Goal: Task Accomplishment & Management: Manage account settings

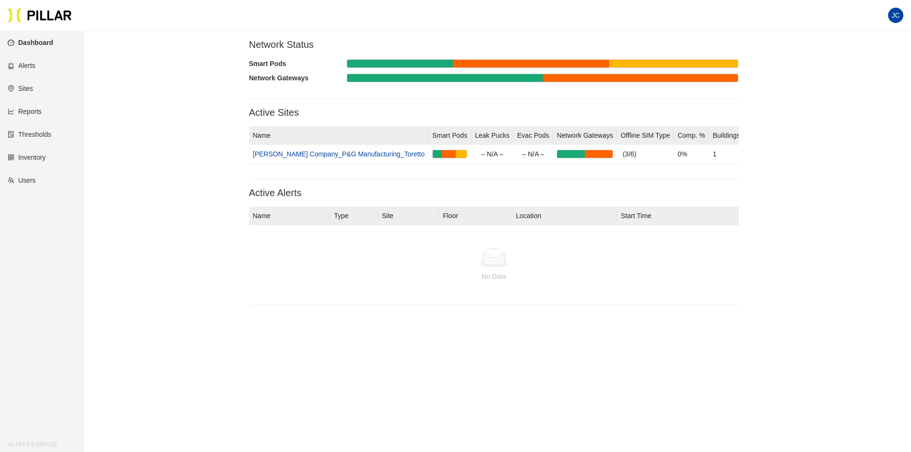
click at [29, 65] on link "Alerts" at bounding box center [22, 66] width 28 height 8
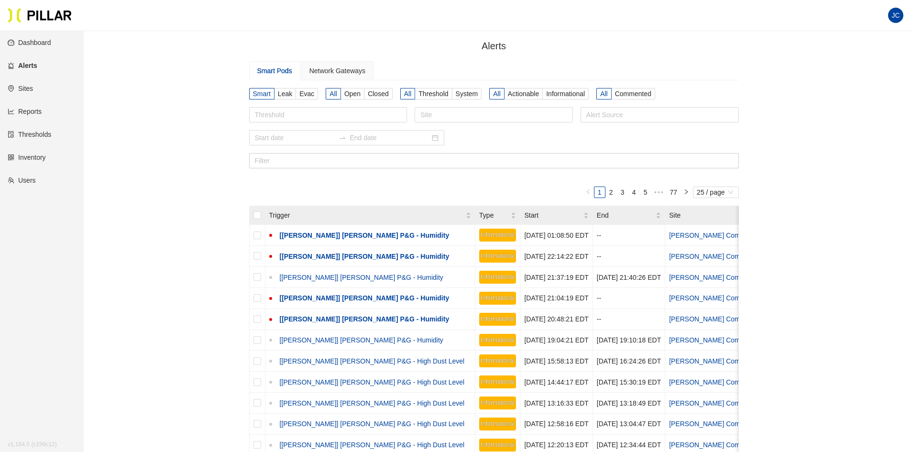
click at [33, 134] on link "Thresholds" at bounding box center [30, 135] width 44 height 8
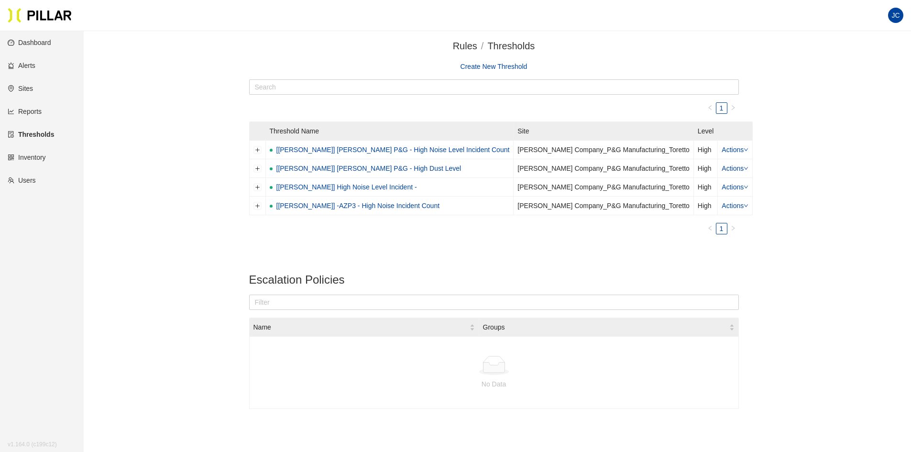
click at [26, 65] on link "Alerts" at bounding box center [22, 66] width 28 height 8
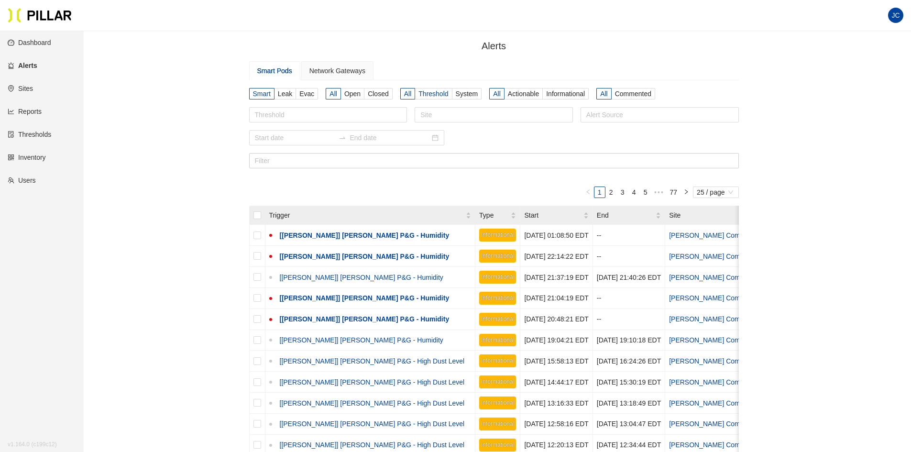
click at [430, 95] on span "Threshold" at bounding box center [433, 94] width 30 height 8
click at [0, 0] on input "Threshold" at bounding box center [0, 0] width 0 height 0
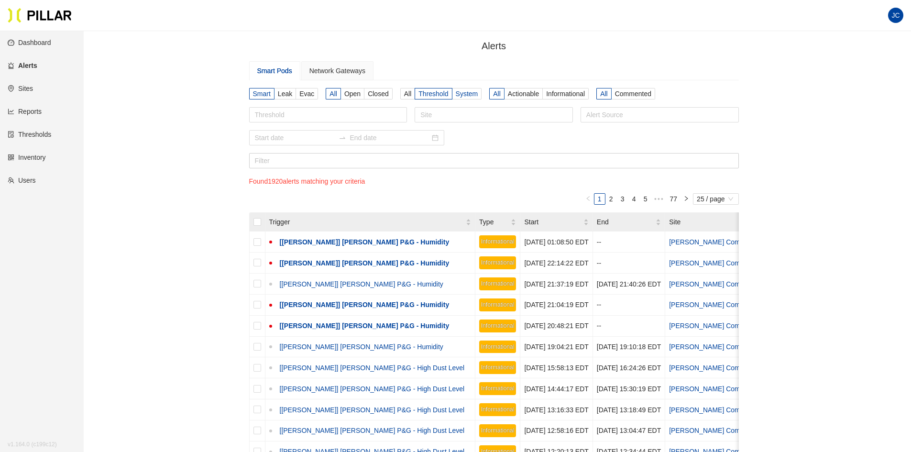
click at [462, 95] on span "System" at bounding box center [467, 94] width 22 height 8
click at [0, 0] on input "System" at bounding box center [0, 0] width 0 height 0
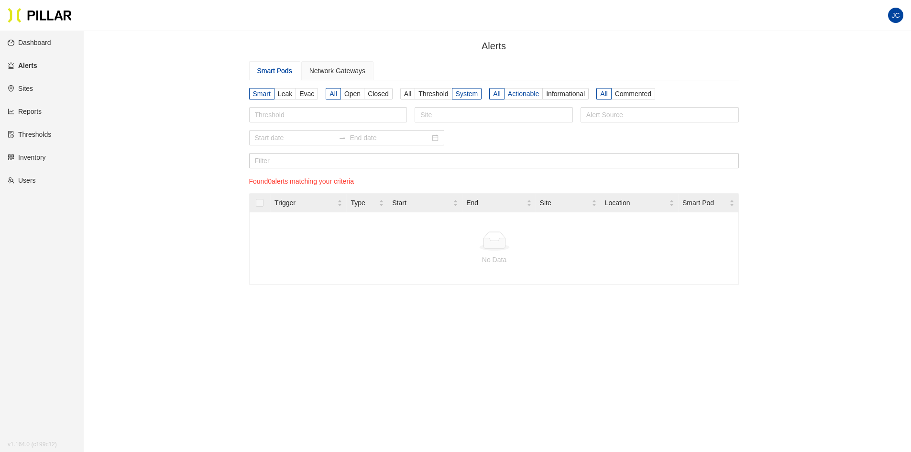
click at [518, 96] on span "Actionable" at bounding box center [523, 94] width 31 height 8
click at [0, 0] on input "Actionable" at bounding box center [0, 0] width 0 height 0
click at [43, 42] on link "Dashboard" at bounding box center [30, 43] width 44 height 8
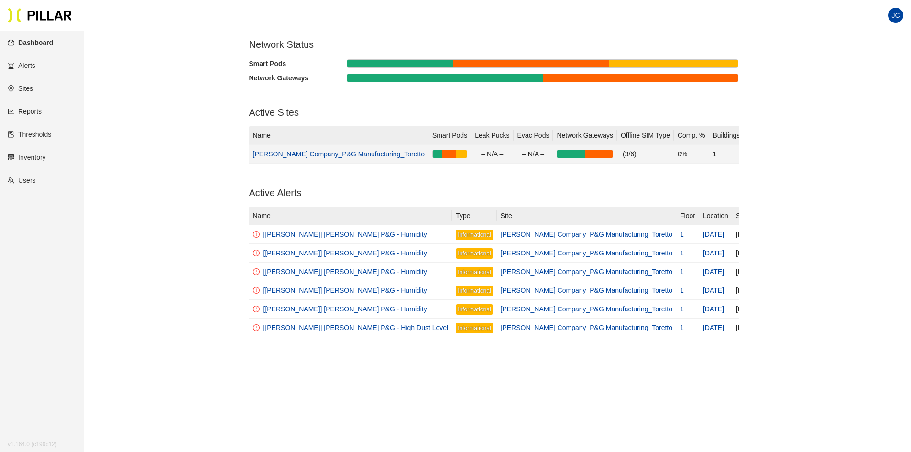
click at [309, 155] on link "[PERSON_NAME] Company_P&G Manufacturing_Toretto" at bounding box center [339, 154] width 172 height 8
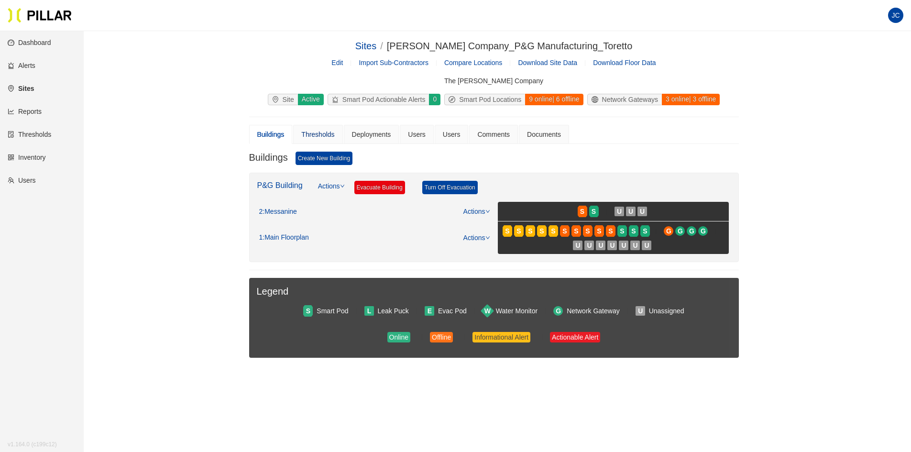
click at [312, 134] on div "Thresholds" at bounding box center [317, 134] width 33 height 11
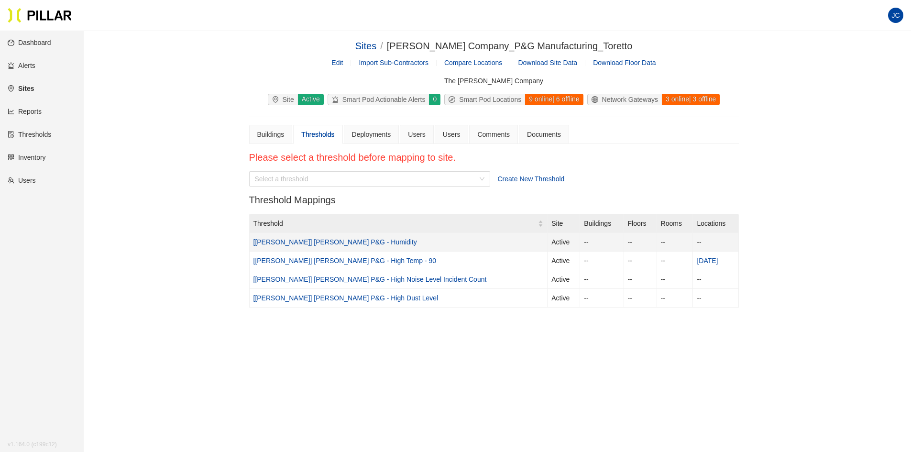
click at [322, 240] on link "[[PERSON_NAME]] [PERSON_NAME] P&G - Humidity" at bounding box center [335, 242] width 164 height 8
click at [32, 66] on link "Alerts" at bounding box center [22, 66] width 28 height 8
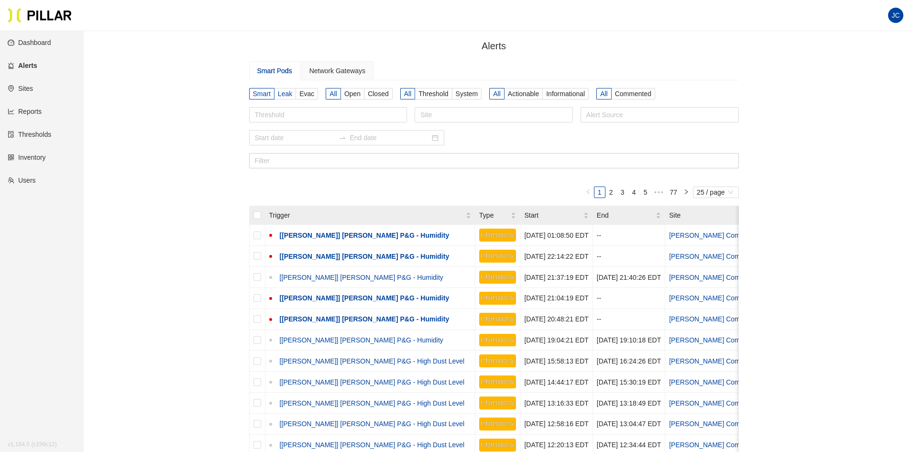
click at [288, 94] on span "Leak" at bounding box center [285, 94] width 14 height 8
click at [0, 0] on input "Leak" at bounding box center [0, 0] width 0 height 0
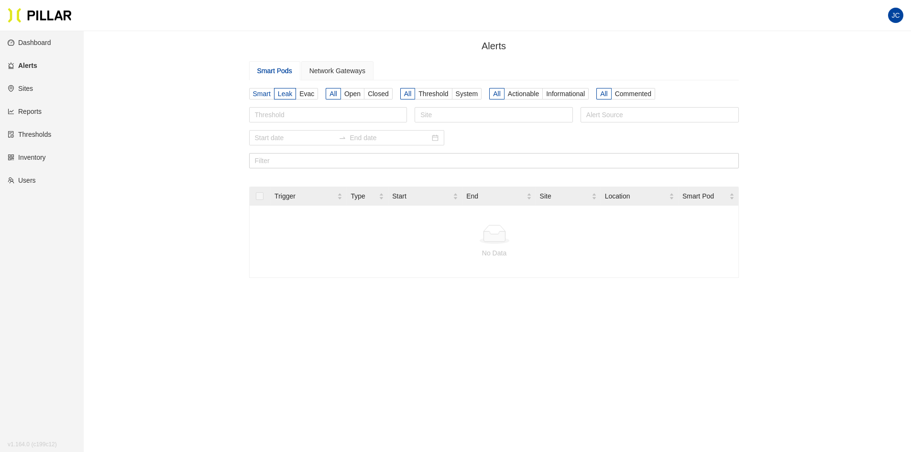
click at [263, 92] on span "Smart" at bounding box center [262, 94] width 18 height 8
click at [0, 0] on input "Smart" at bounding box center [0, 0] width 0 height 0
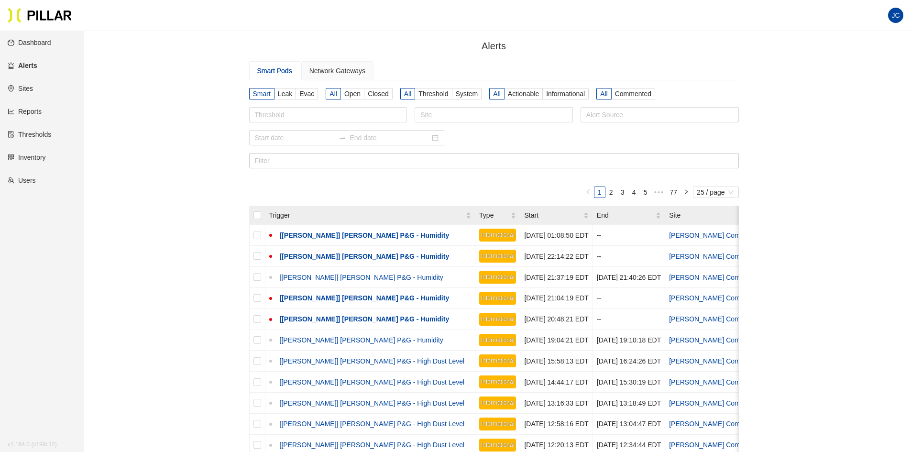
click at [33, 132] on link "Thresholds" at bounding box center [30, 135] width 44 height 8
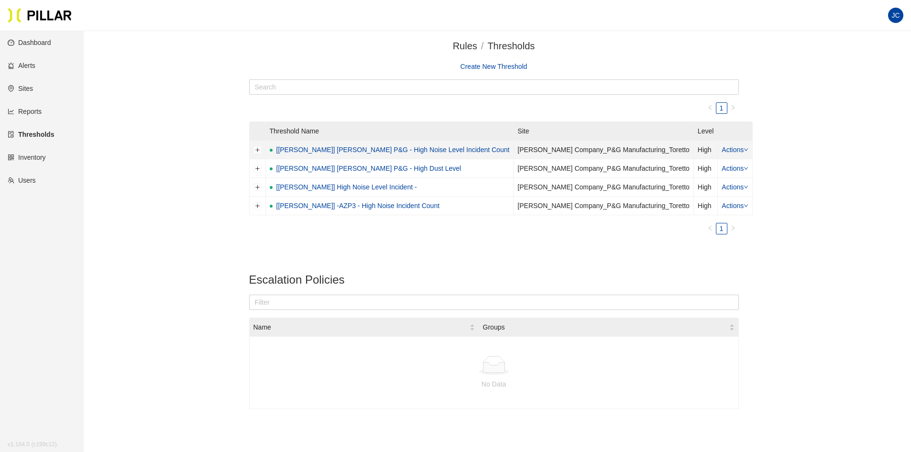
click at [310, 149] on link "[[PERSON_NAME]] [PERSON_NAME] P&G - High Noise Level Incident Count" at bounding box center [392, 149] width 233 height 11
click at [29, 66] on link "Alerts" at bounding box center [22, 66] width 28 height 8
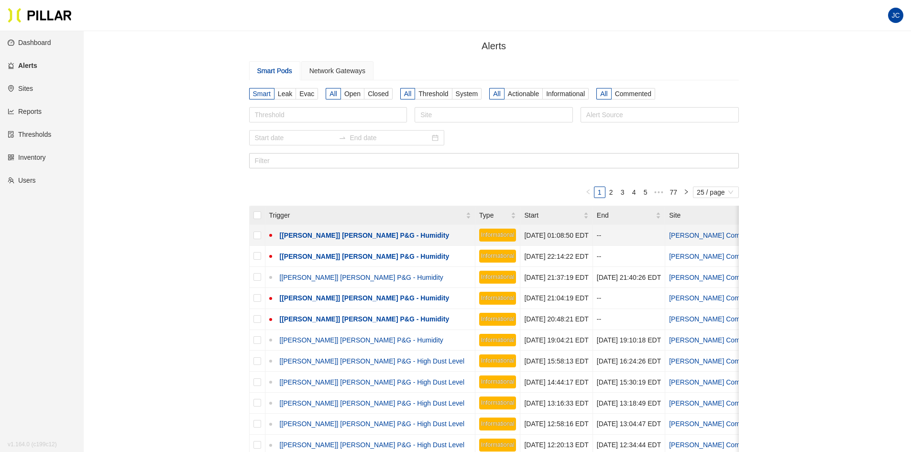
click at [369, 234] on link "[[PERSON_NAME]] [PERSON_NAME] P&G - Humidity" at bounding box center [363, 235] width 174 height 8
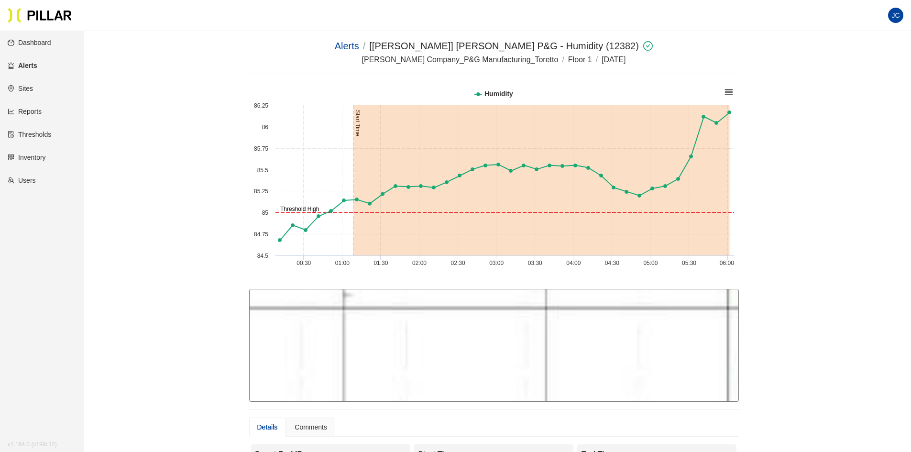
click at [33, 131] on link "Thresholds" at bounding box center [30, 135] width 44 height 8
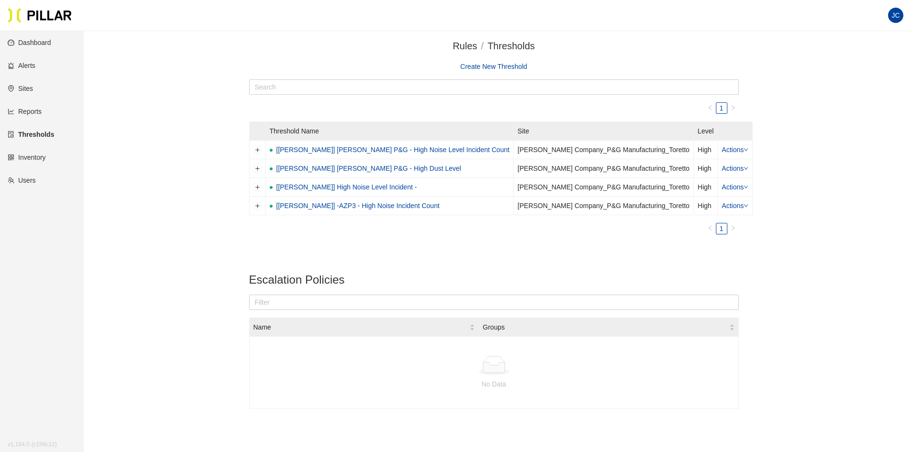
click at [35, 156] on link "Inventory" at bounding box center [27, 157] width 38 height 8
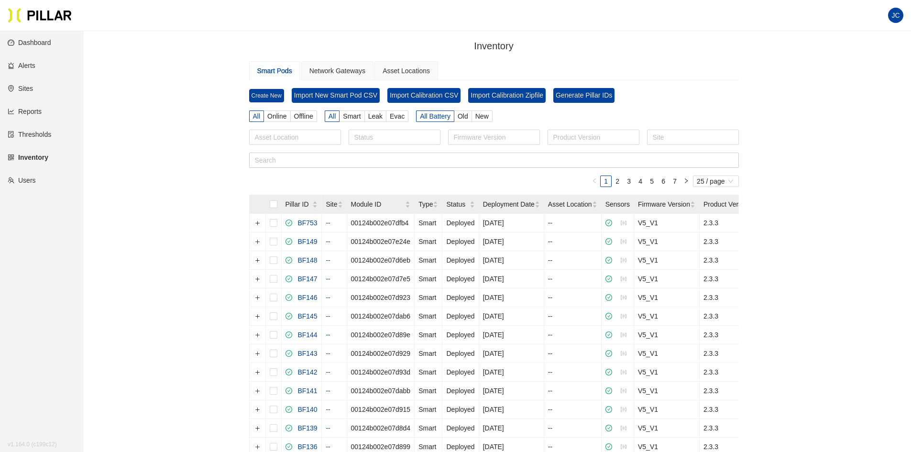
click at [29, 64] on link "Alerts" at bounding box center [22, 66] width 28 height 8
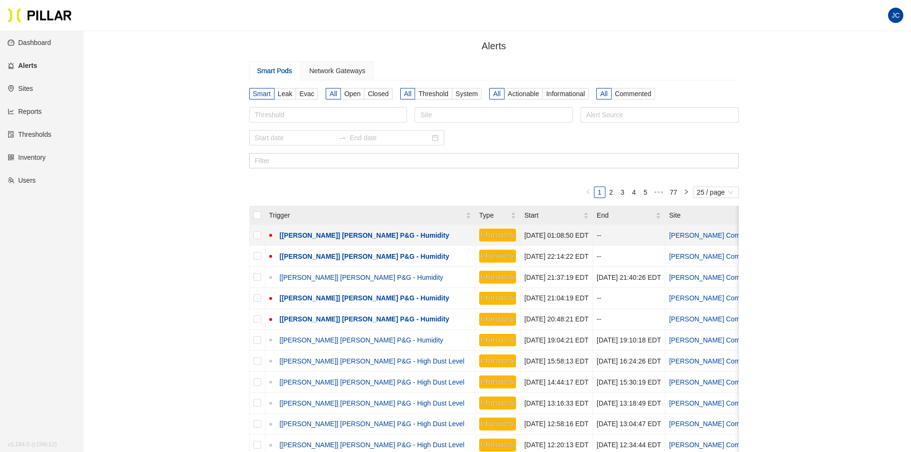
click at [357, 234] on link "[[PERSON_NAME]] [PERSON_NAME] P&G - Humidity" at bounding box center [363, 235] width 174 height 8
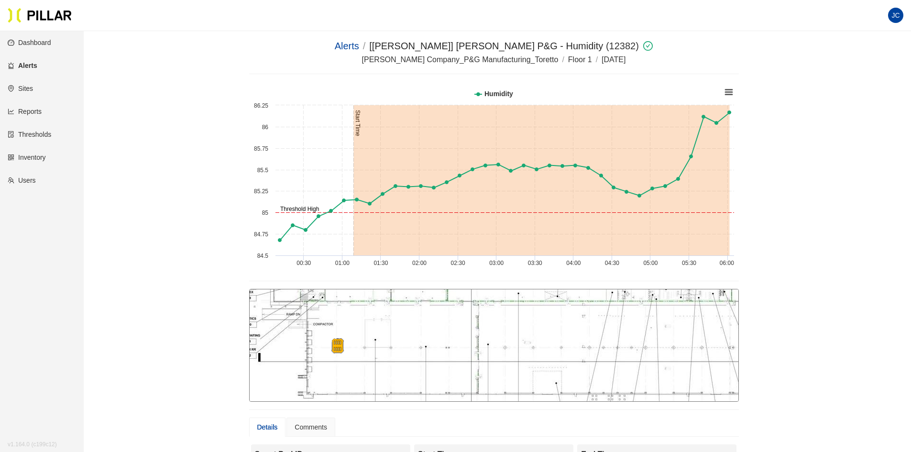
click at [29, 64] on link "Alerts" at bounding box center [23, 66] width 30 height 8
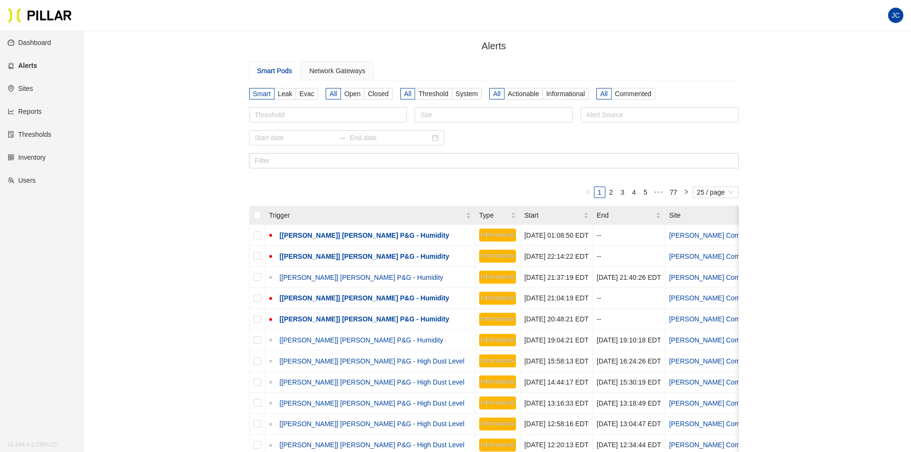
click at [30, 109] on link "Reports" at bounding box center [25, 112] width 34 height 8
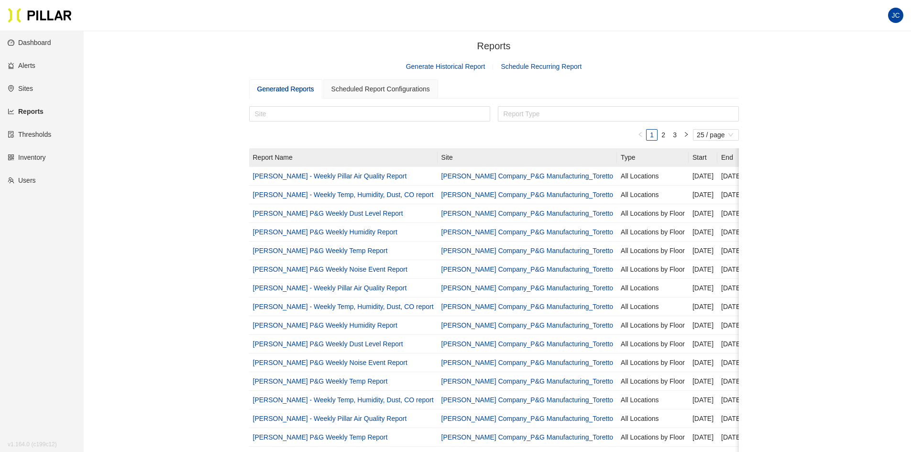
click at [28, 133] on link "Thresholds" at bounding box center [30, 135] width 44 height 8
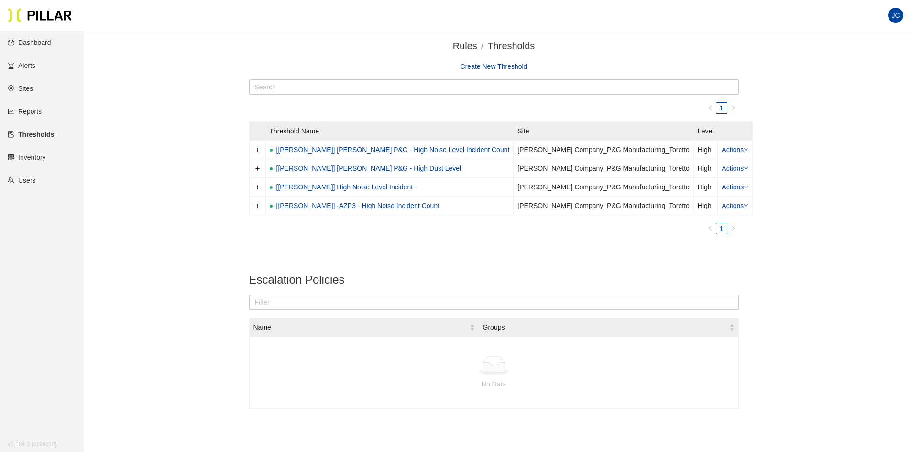
click at [24, 157] on link "Inventory" at bounding box center [27, 157] width 38 height 8
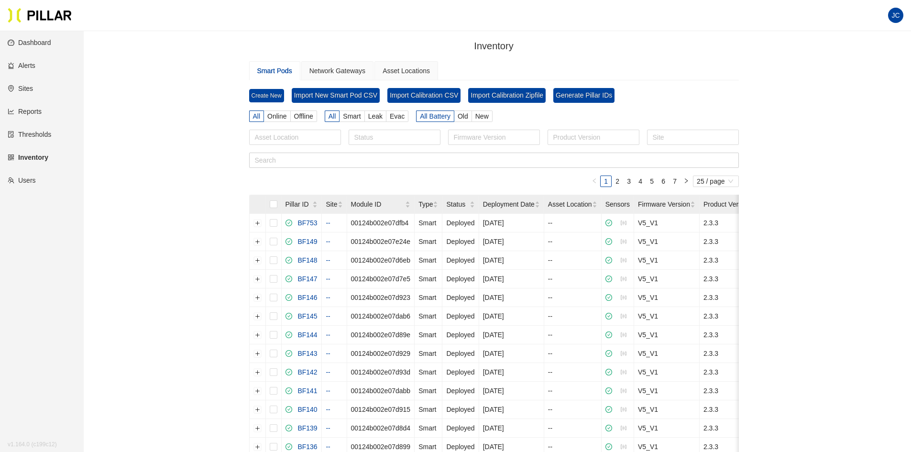
click at [33, 41] on link "Dashboard" at bounding box center [30, 43] width 44 height 8
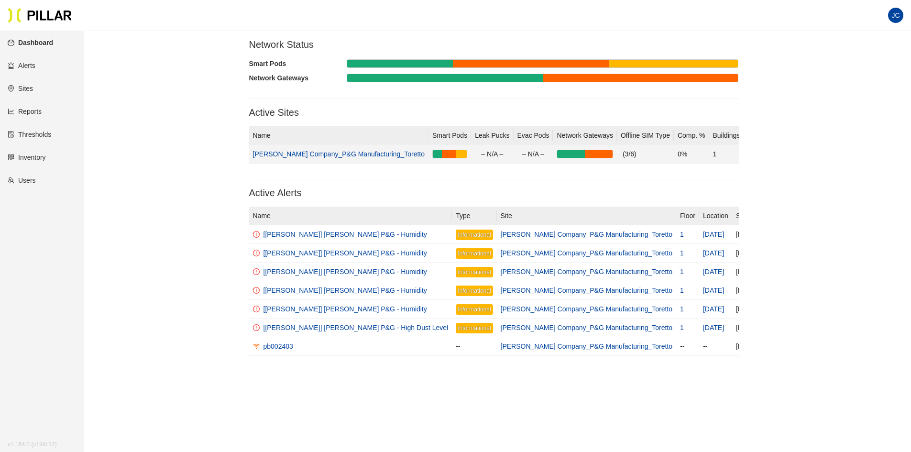
click at [345, 152] on link "[PERSON_NAME] Company_P&G Manufacturing_Toretto" at bounding box center [339, 154] width 172 height 8
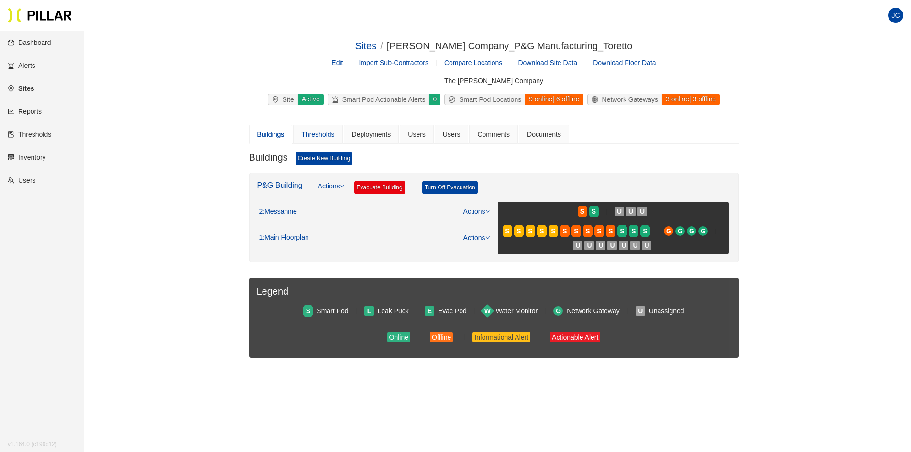
click at [337, 135] on div "Thresholds" at bounding box center [317, 134] width 49 height 19
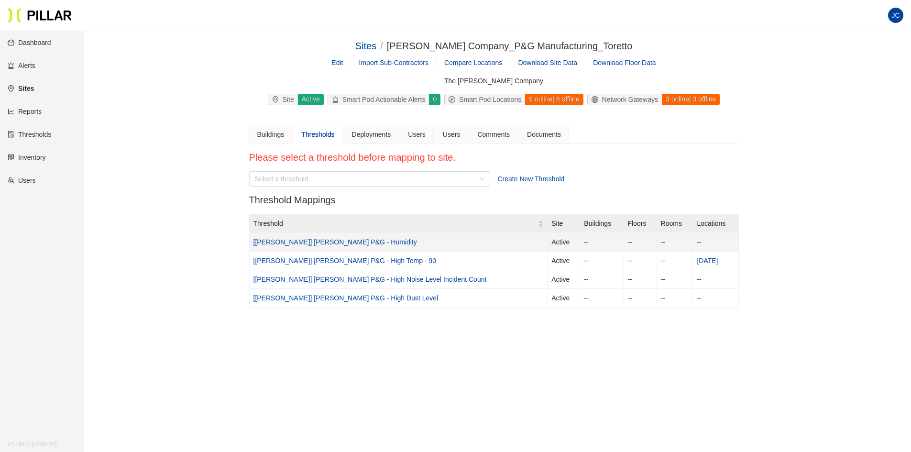
click at [336, 240] on link "[[PERSON_NAME]] [PERSON_NAME] P&G - Humidity" at bounding box center [335, 242] width 164 height 8
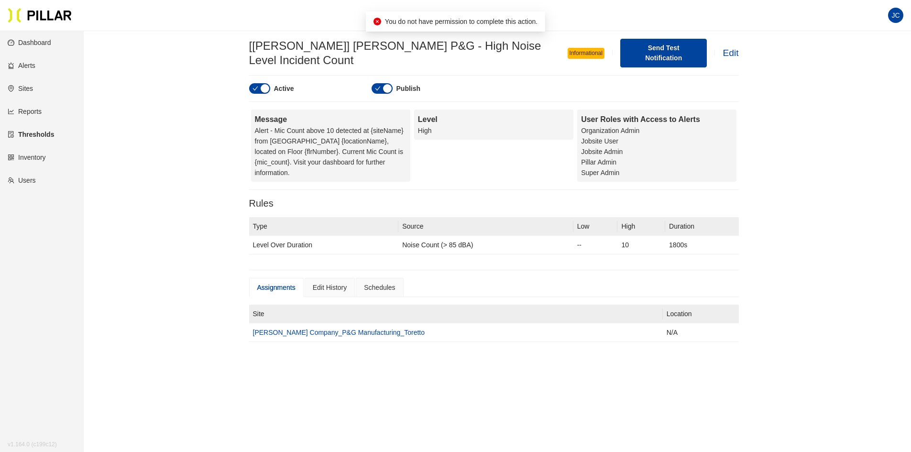
click at [722, 48] on link "Edit" at bounding box center [730, 53] width 16 height 10
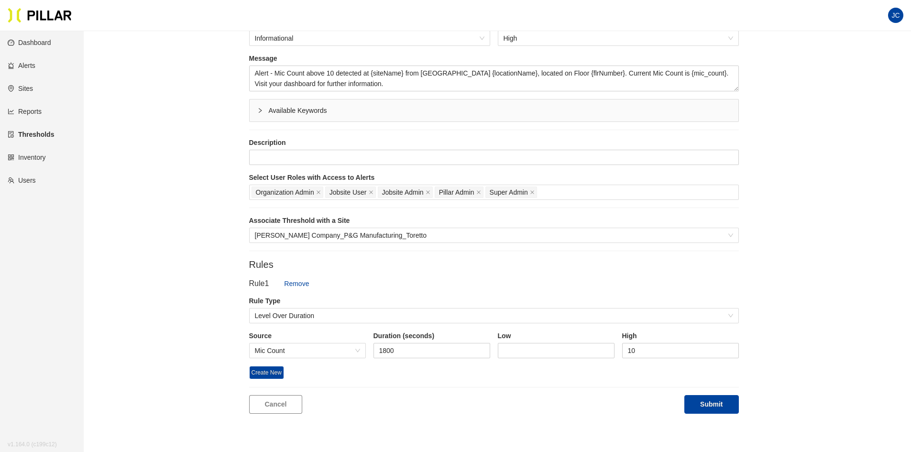
scroll to position [143, 0]
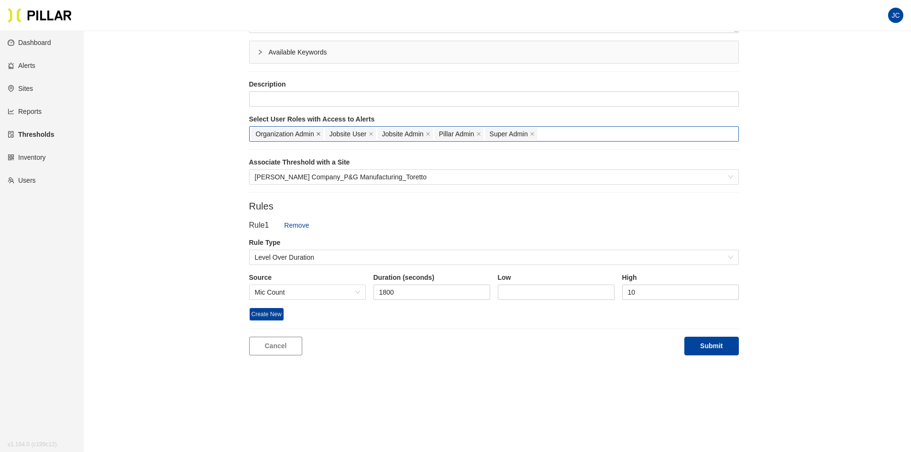
click at [319, 132] on icon "close" at bounding box center [318, 133] width 5 height 5
click at [354, 134] on icon "close" at bounding box center [354, 134] width 4 height 4
click at [350, 134] on span "Pillar Admin" at bounding box center [328, 133] width 49 height 11
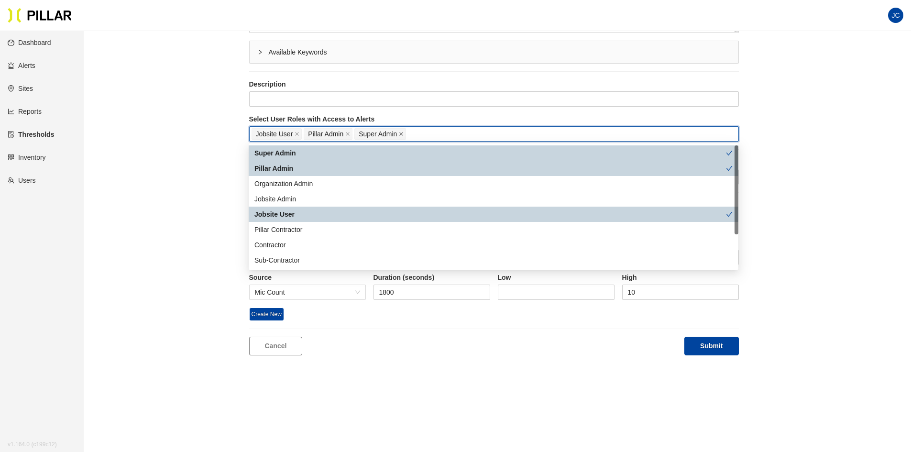
click at [402, 134] on icon "close" at bounding box center [402, 134] width 4 height 4
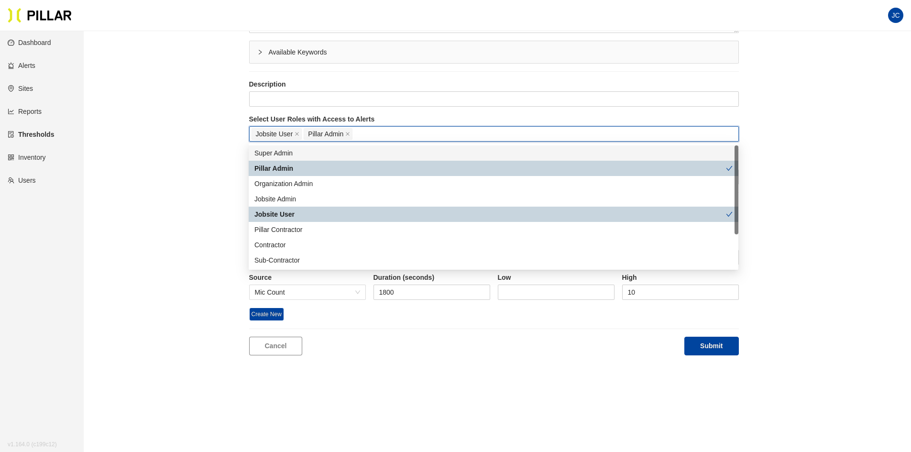
click at [345, 134] on span "Pillar Admin" at bounding box center [328, 133] width 49 height 11
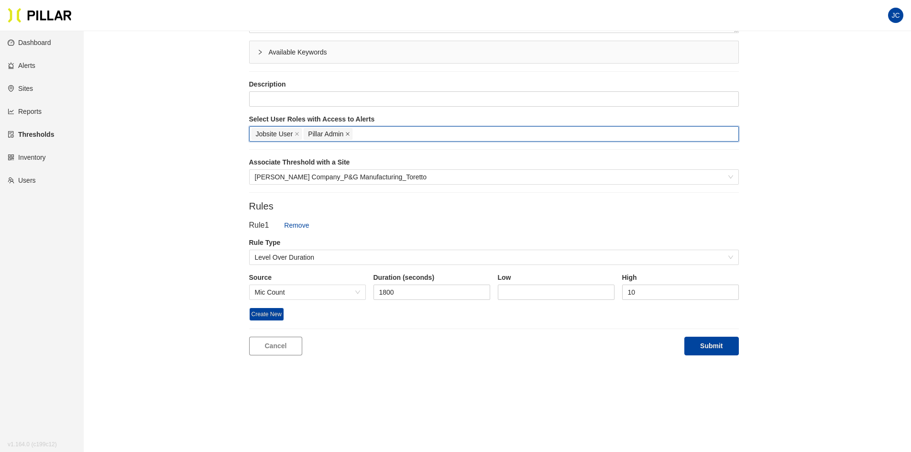
click at [348, 133] on icon "close" at bounding box center [347, 133] width 5 height 5
click at [299, 134] on icon "close" at bounding box center [297, 133] width 5 height 5
click at [701, 345] on button "Submit" at bounding box center [711, 346] width 54 height 19
